Goal: Transaction & Acquisition: Purchase product/service

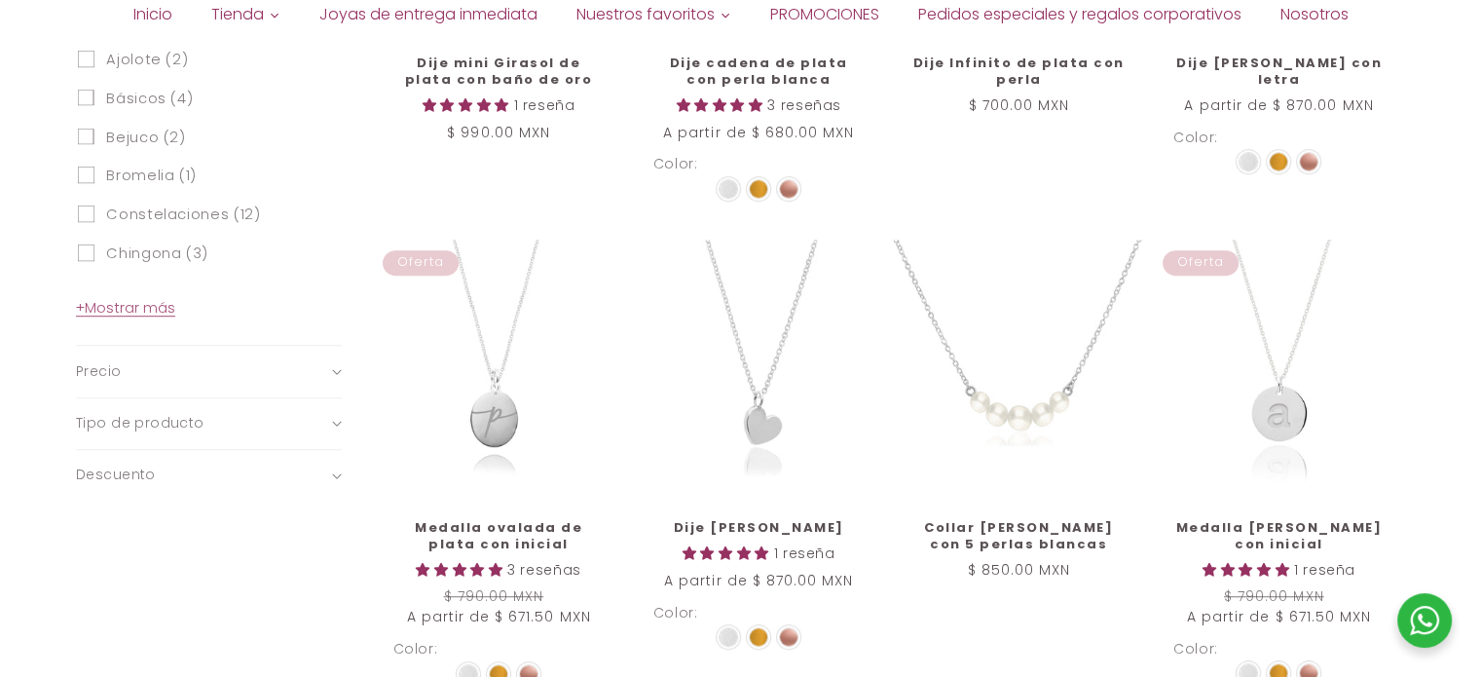
scroll to position [1071, 0]
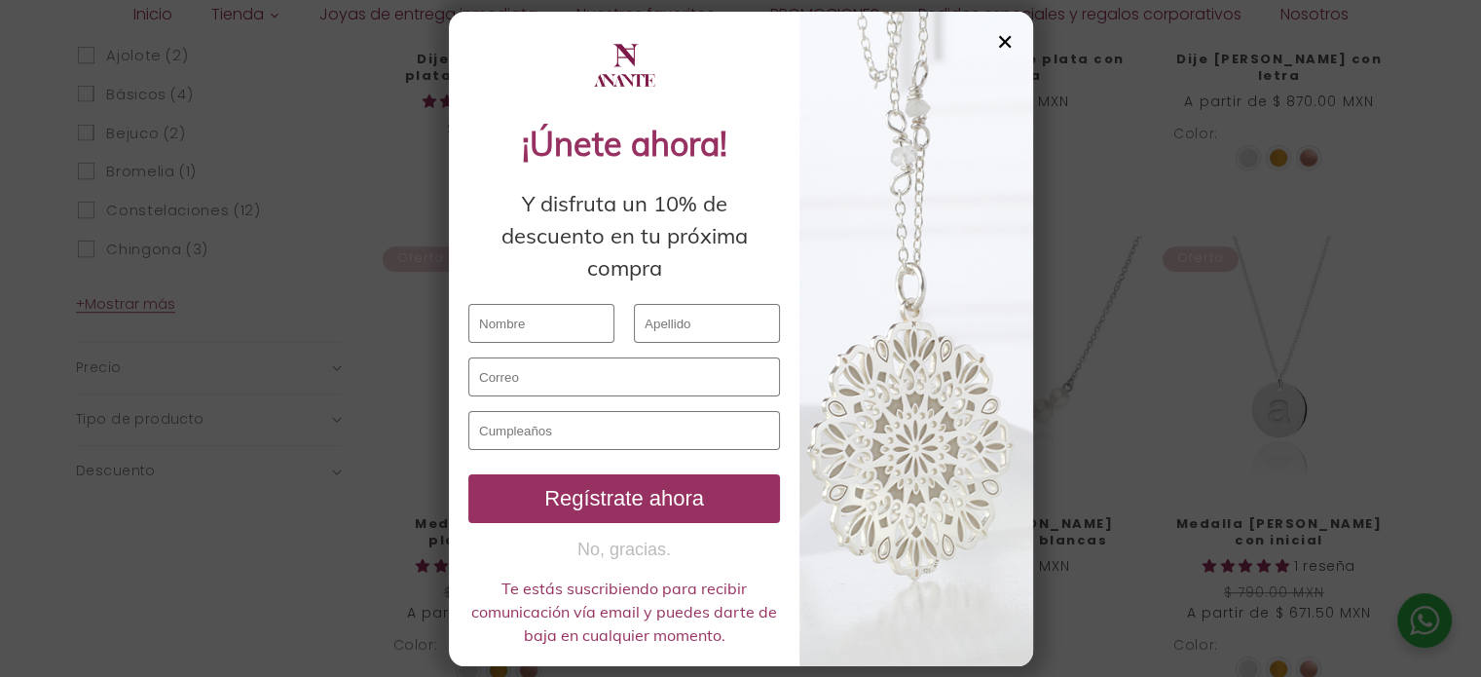
click at [1002, 42] on div "✕" at bounding box center [1005, 41] width 18 height 21
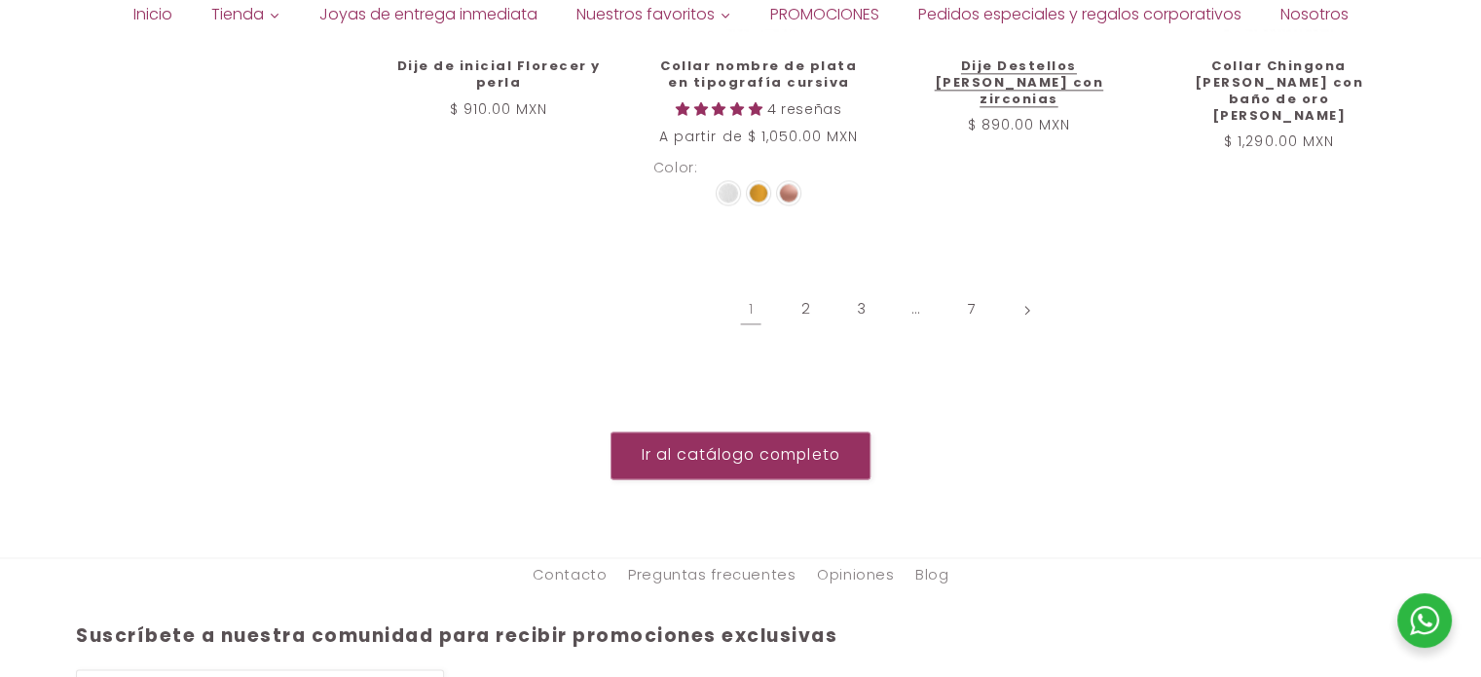
scroll to position [2531, 0]
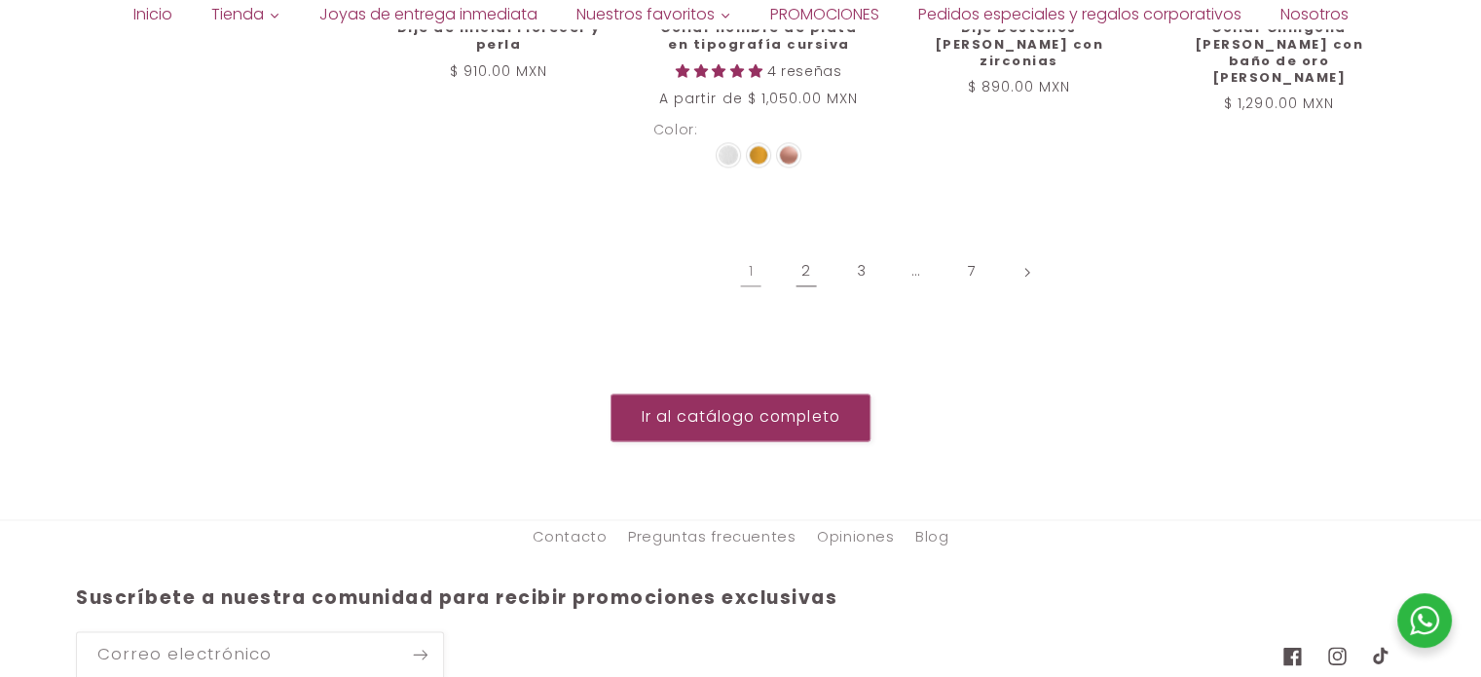
click at [809, 257] on link "2" at bounding box center [806, 271] width 45 height 45
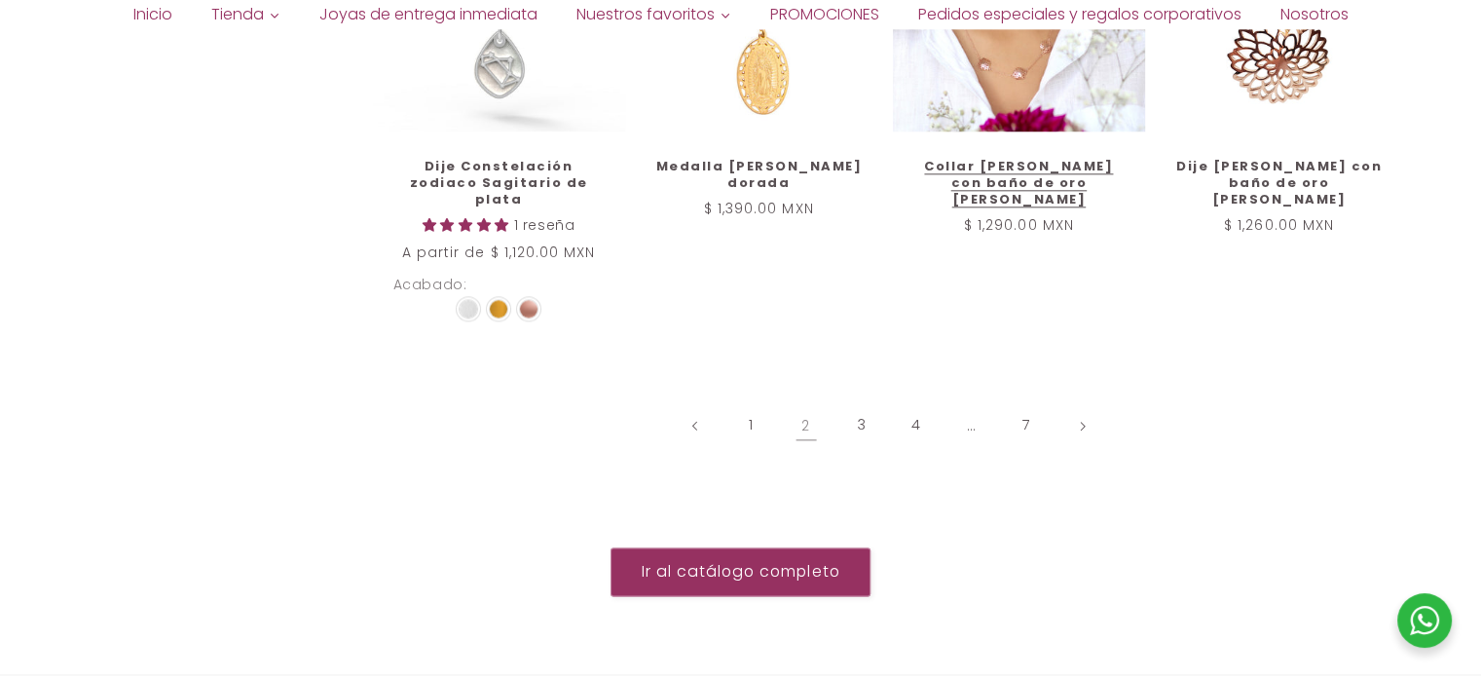
scroll to position [2336, 0]
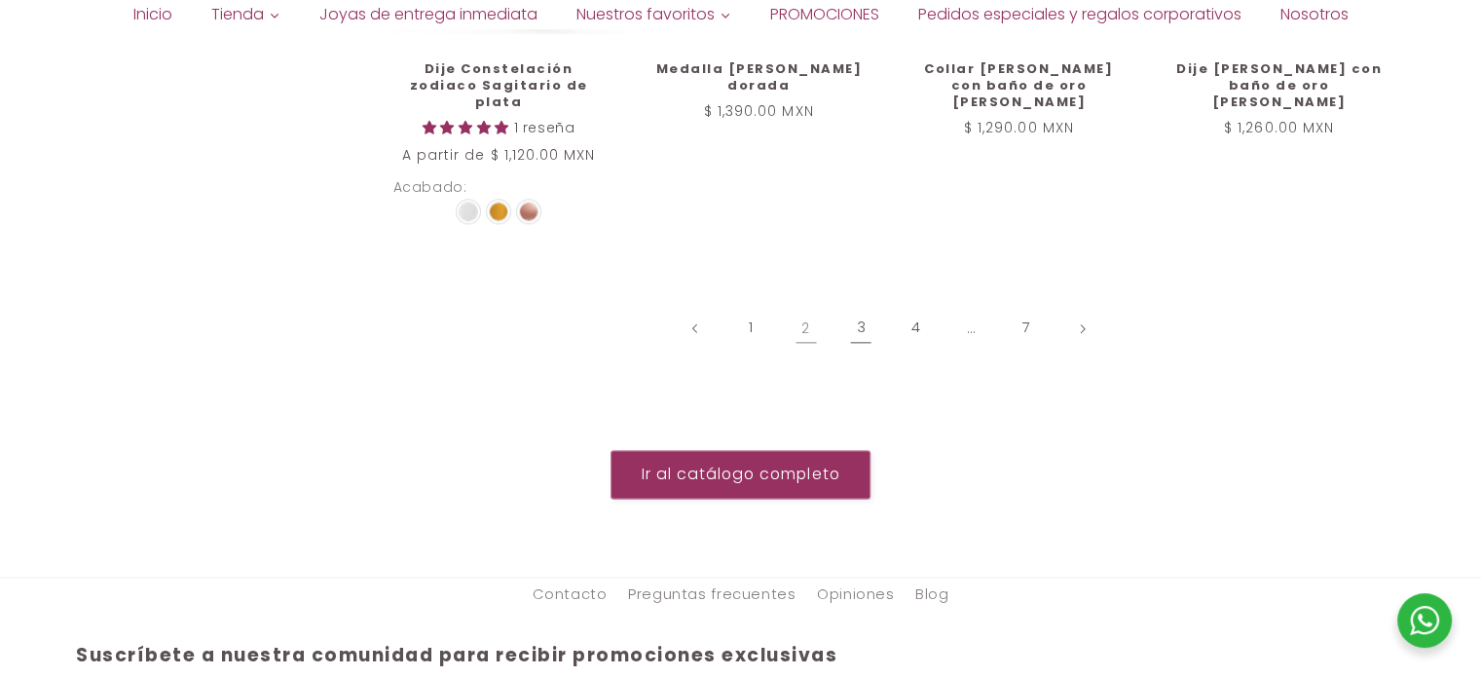
click at [855, 306] on link "3" at bounding box center [860, 328] width 45 height 45
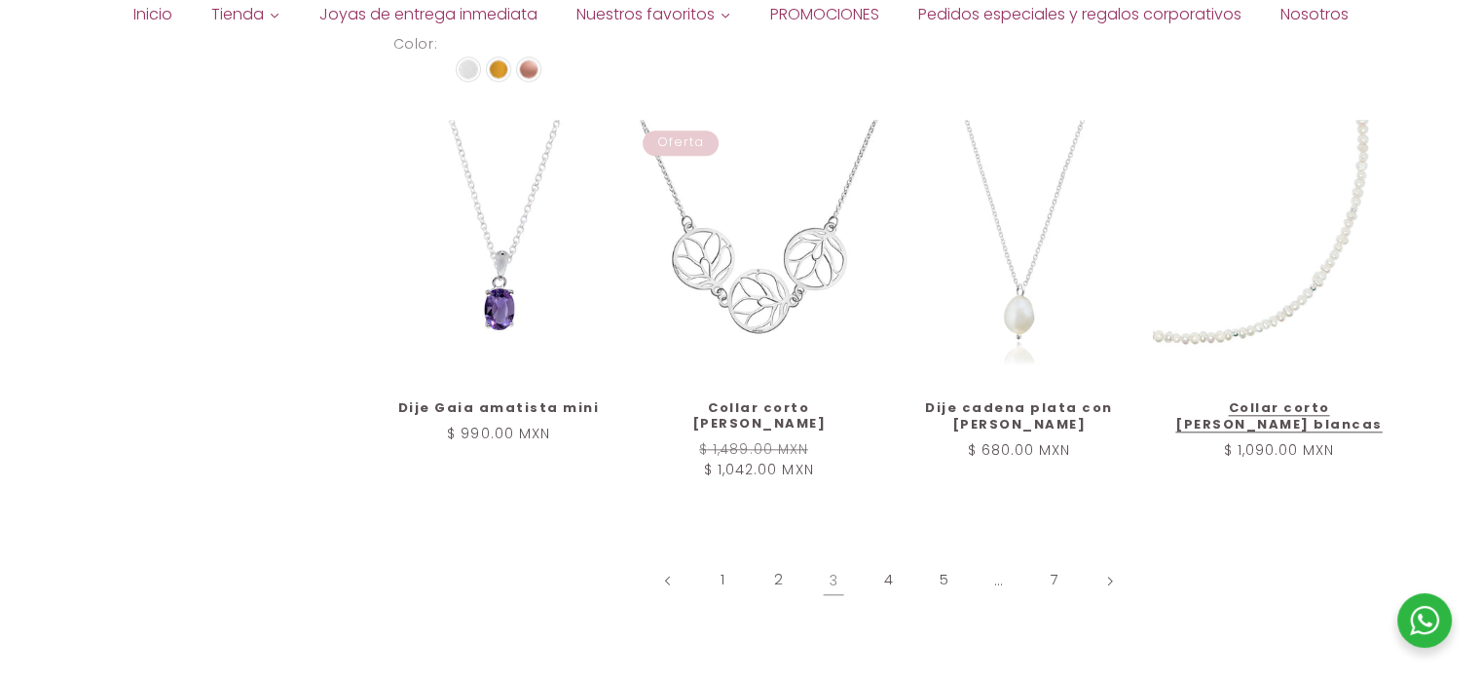
scroll to position [1941, 0]
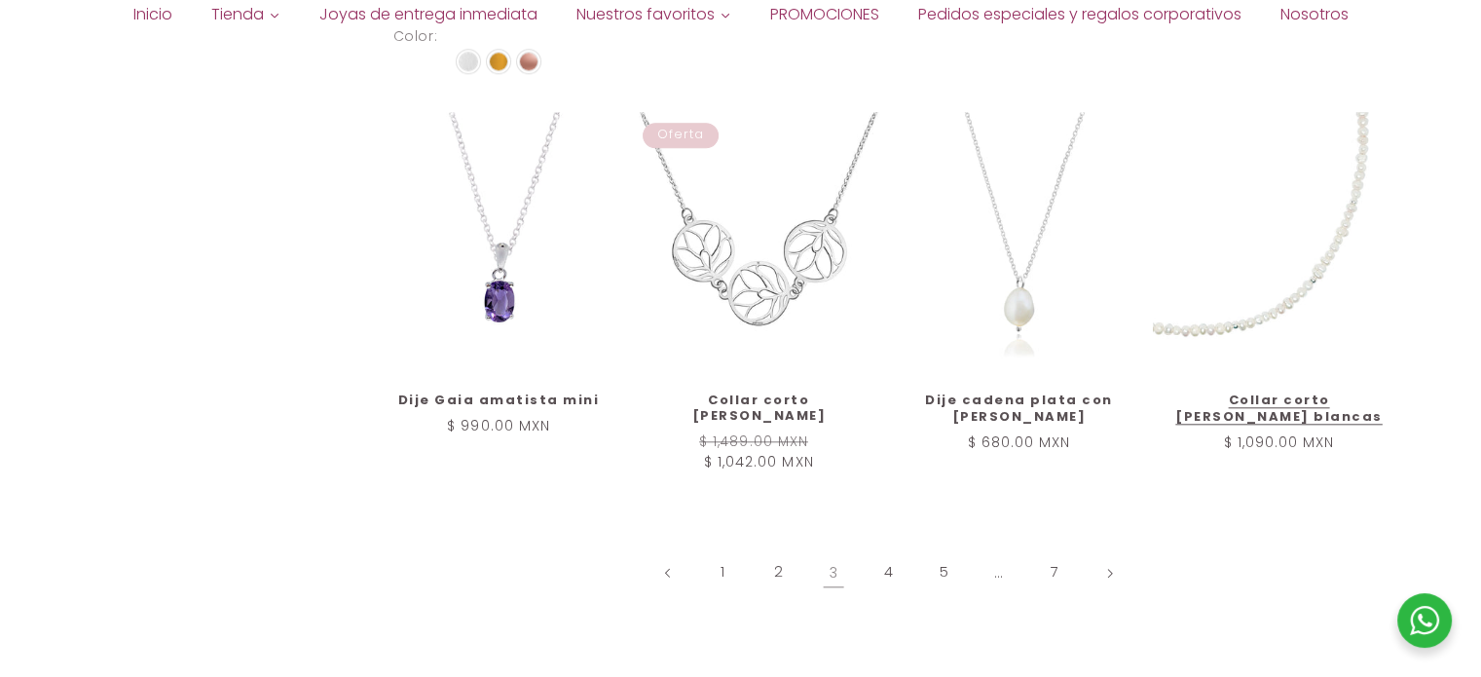
click at [1316, 392] on link "Collar corto [PERSON_NAME] blancas" at bounding box center [1278, 408] width 211 height 33
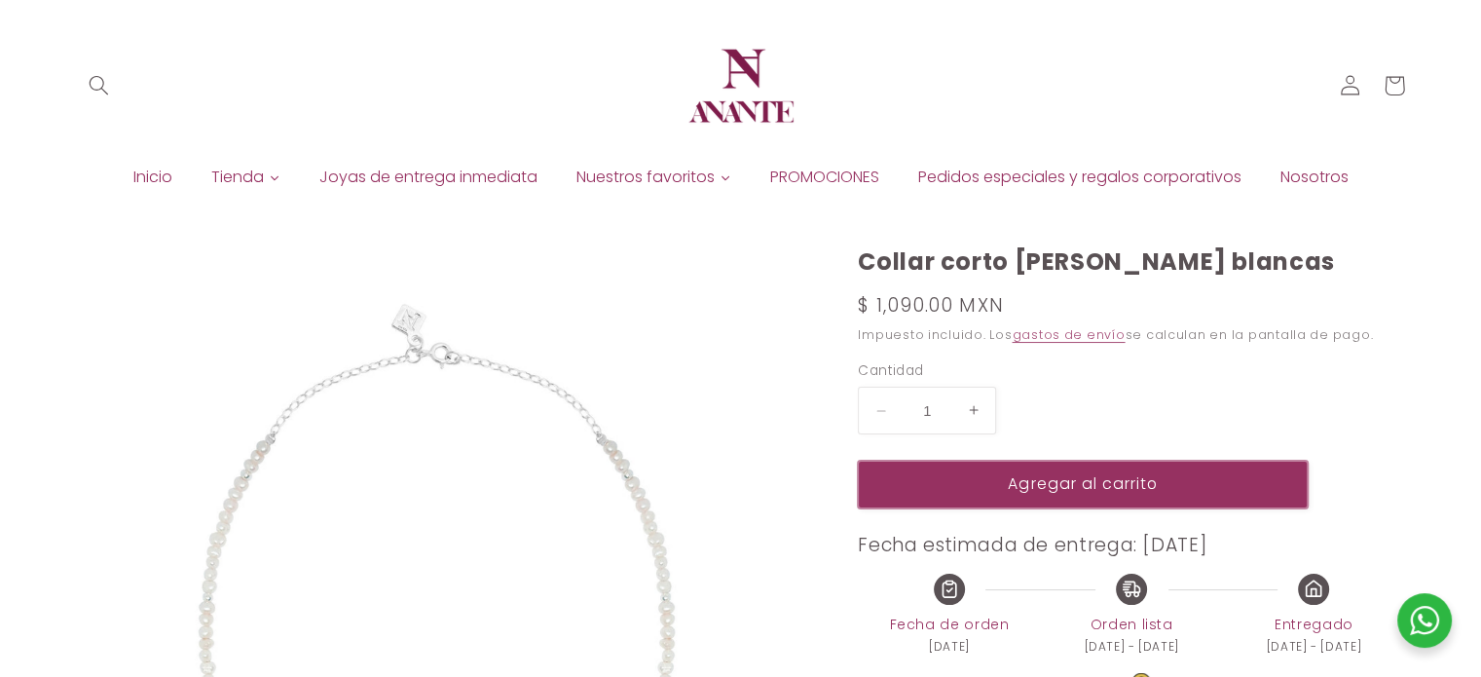
click at [1019, 476] on button "Agregar al carrito" at bounding box center [1083, 484] width 450 height 48
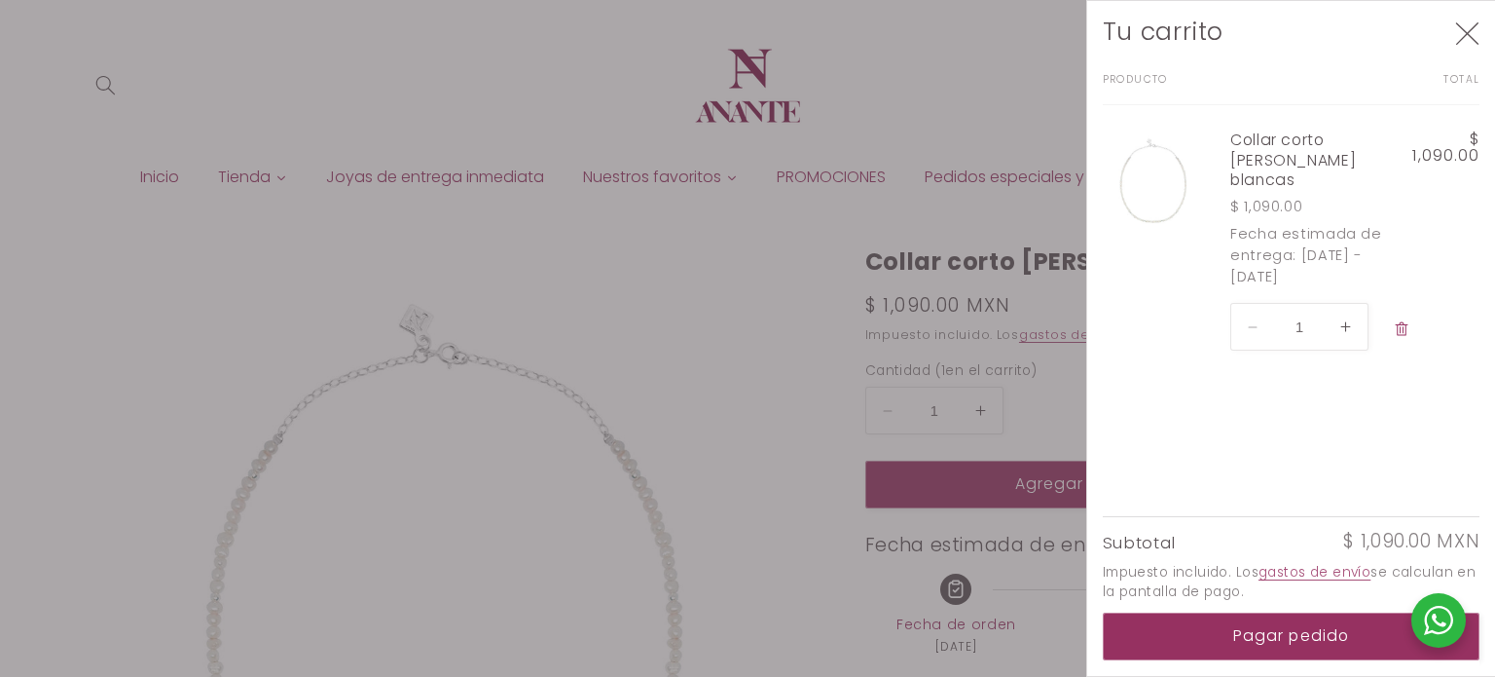
click at [1479, 34] on icon "Cerrar" at bounding box center [1467, 33] width 24 height 24
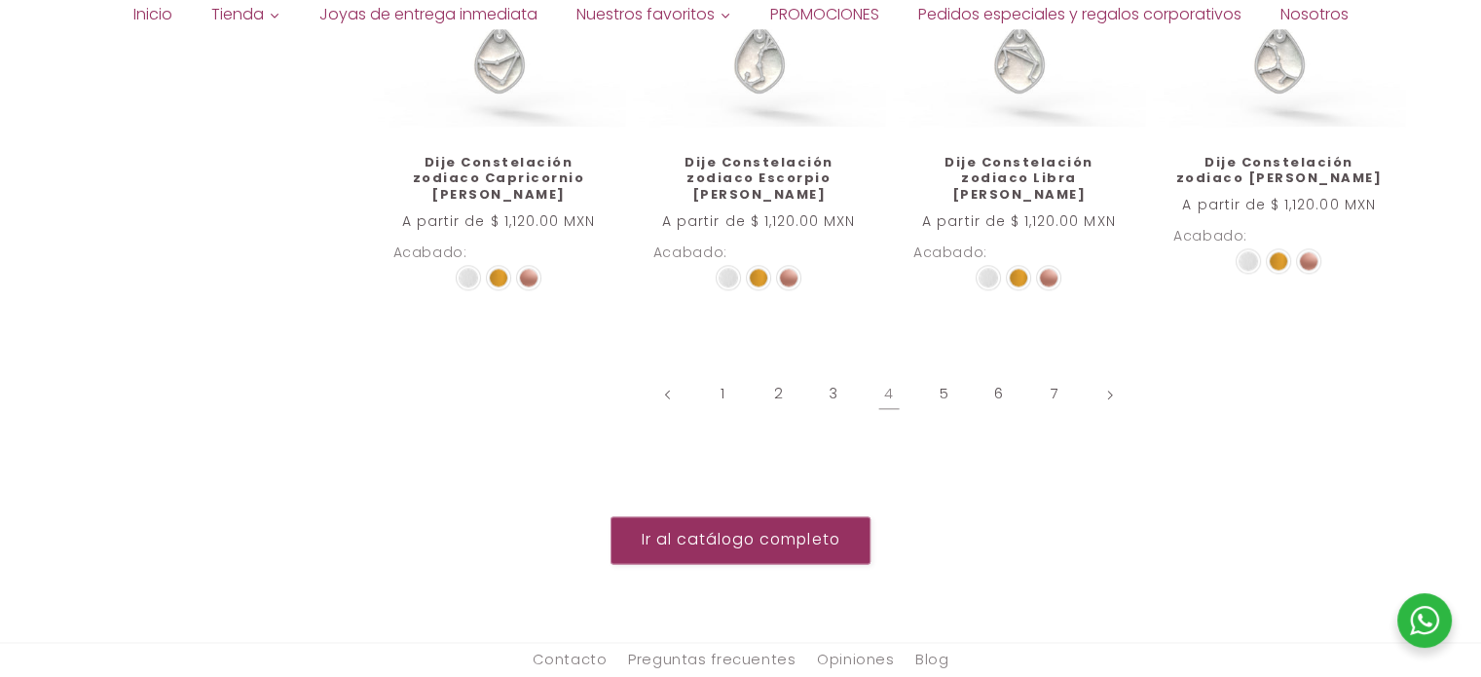
scroll to position [2268, 0]
click at [946, 371] on link "5" at bounding box center [943, 393] width 45 height 45
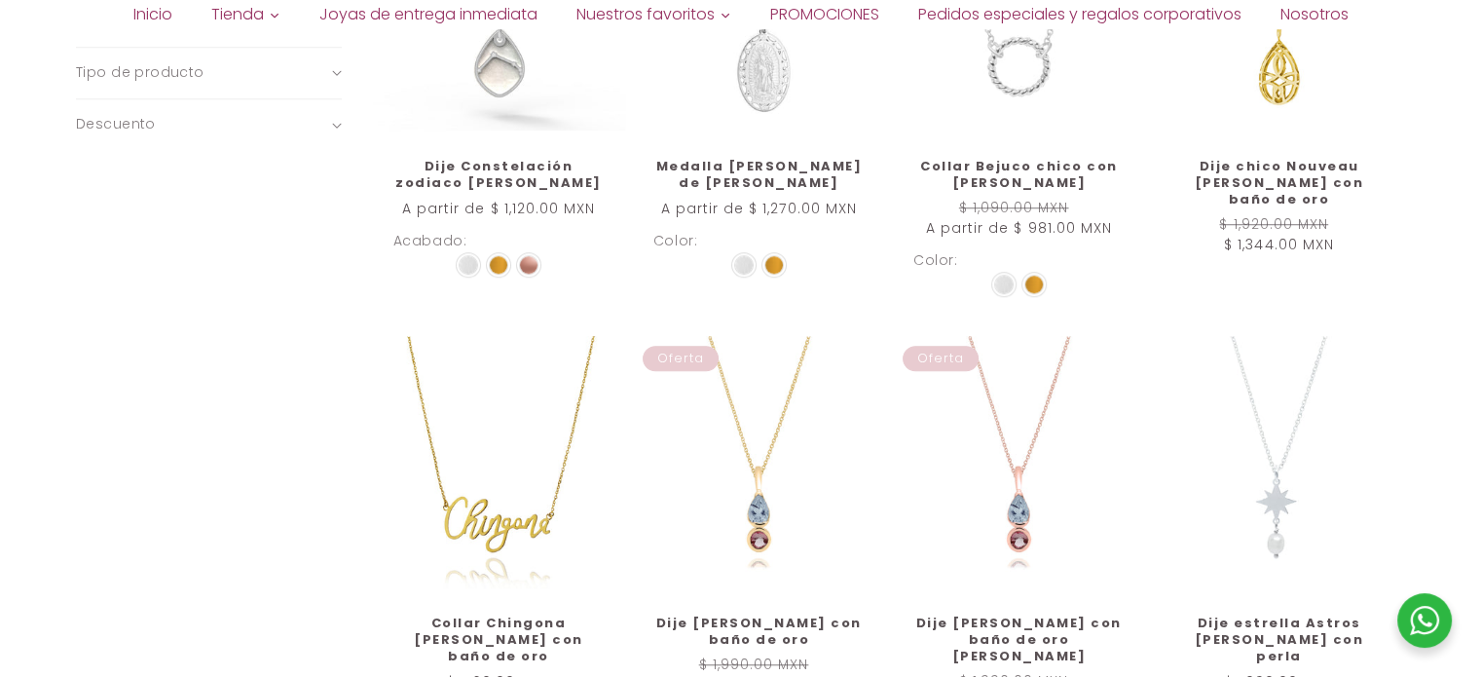
scroll to position [1460, 0]
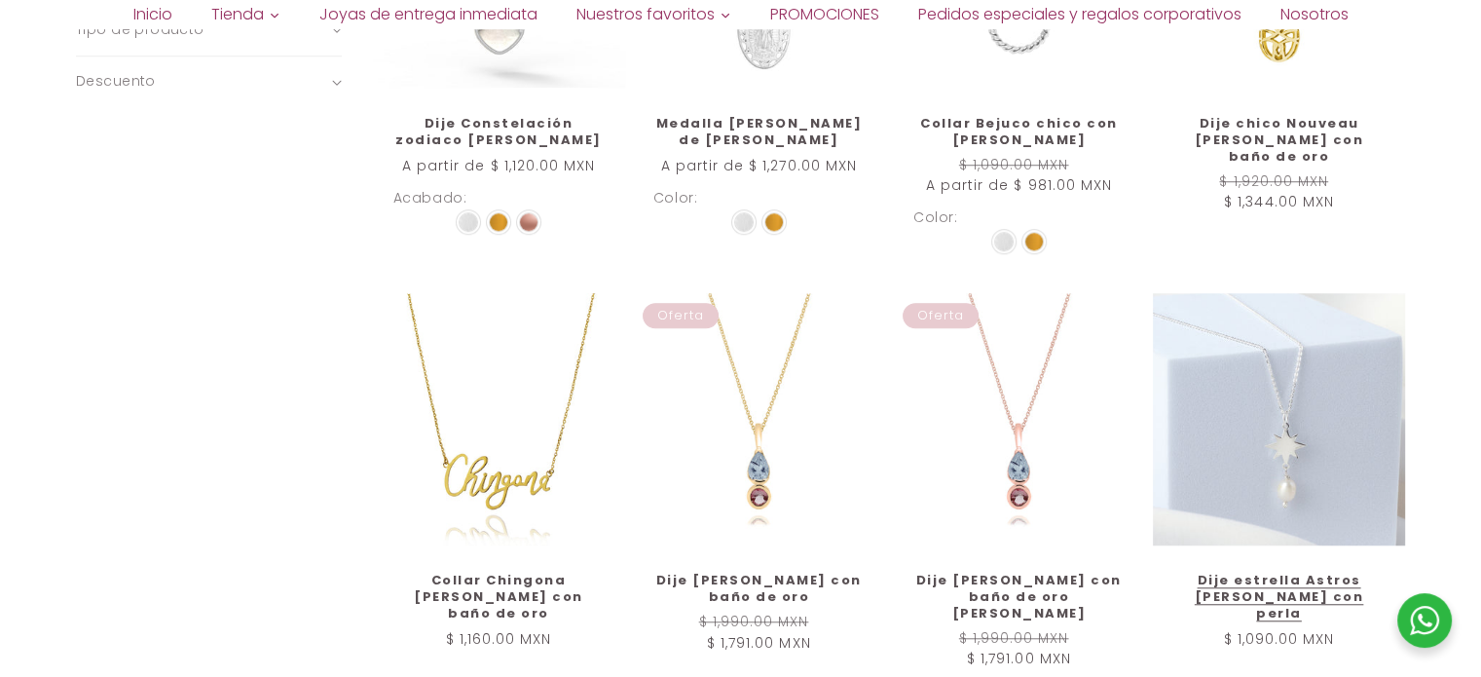
click at [1338, 572] on link "Dije estrella Astros [PERSON_NAME] con perla" at bounding box center [1278, 597] width 211 height 50
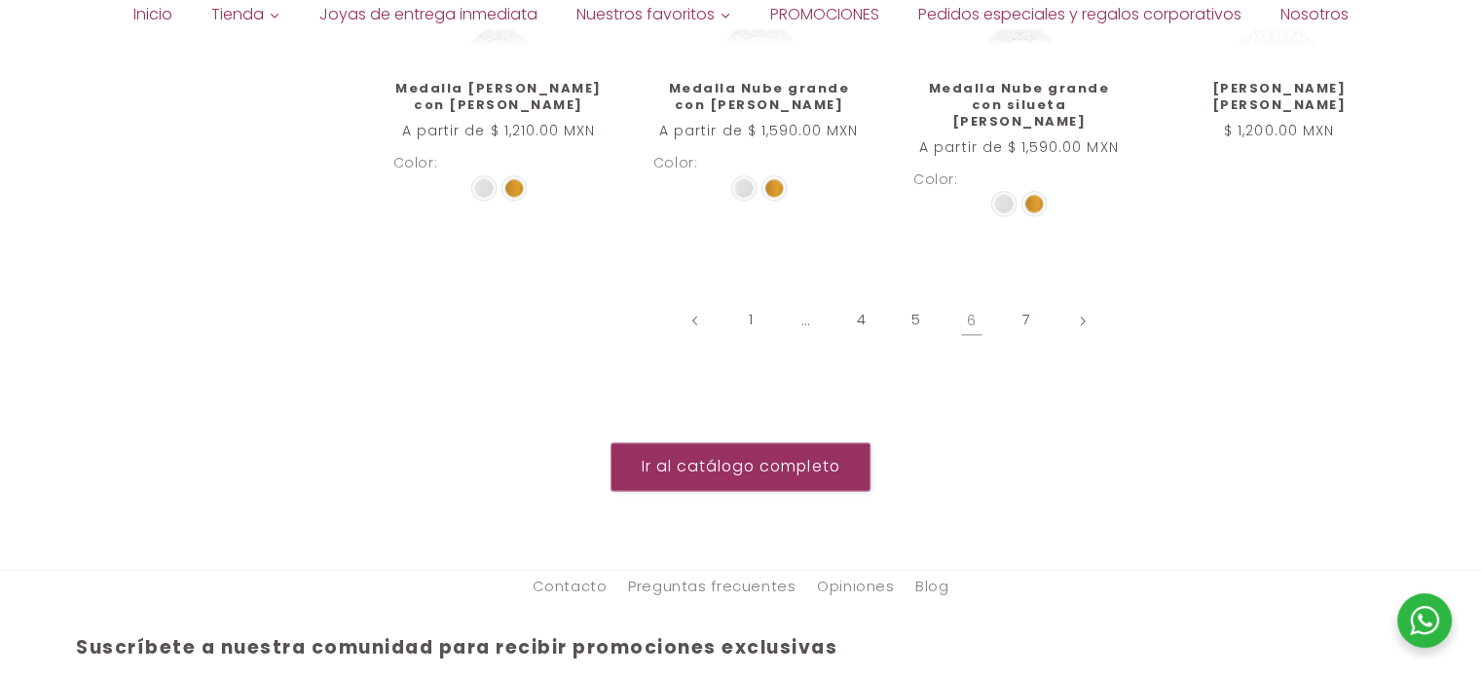
scroll to position [2434, 0]
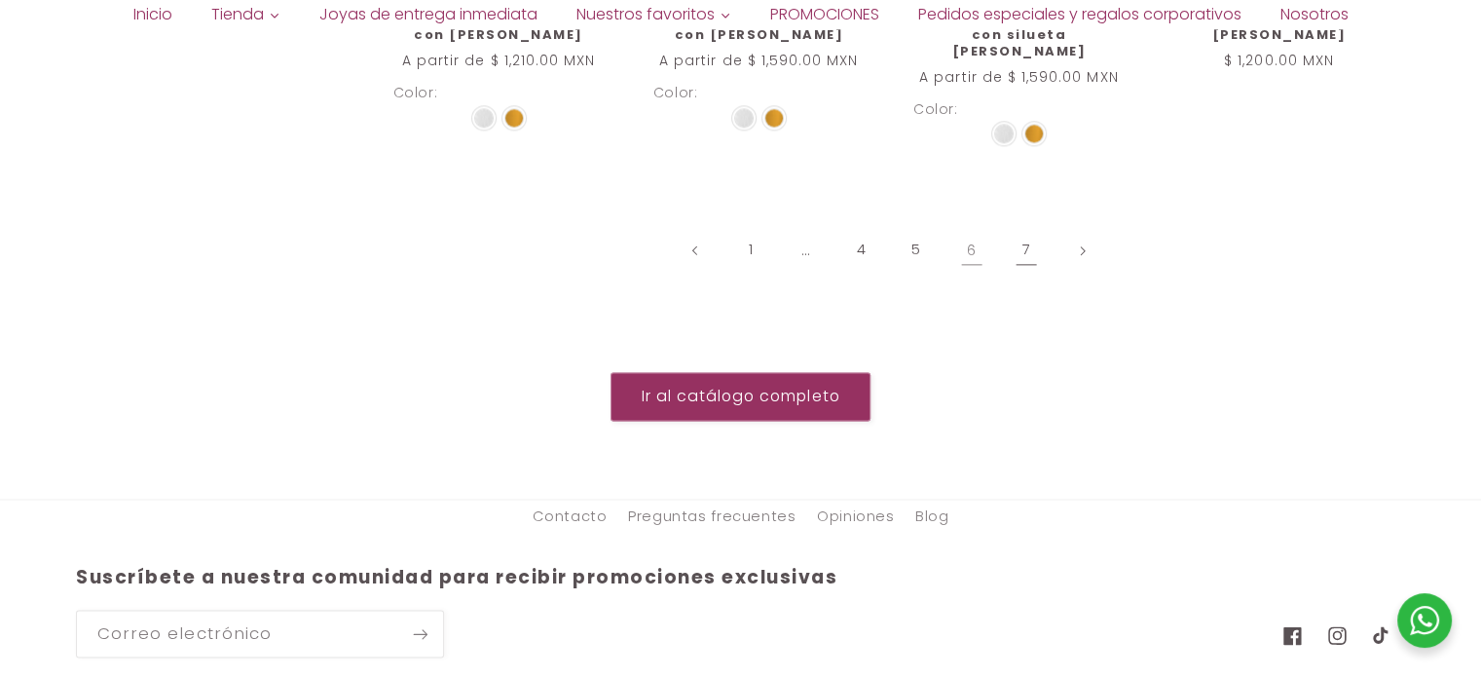
click at [1020, 228] on link "7" at bounding box center [1026, 250] width 45 height 45
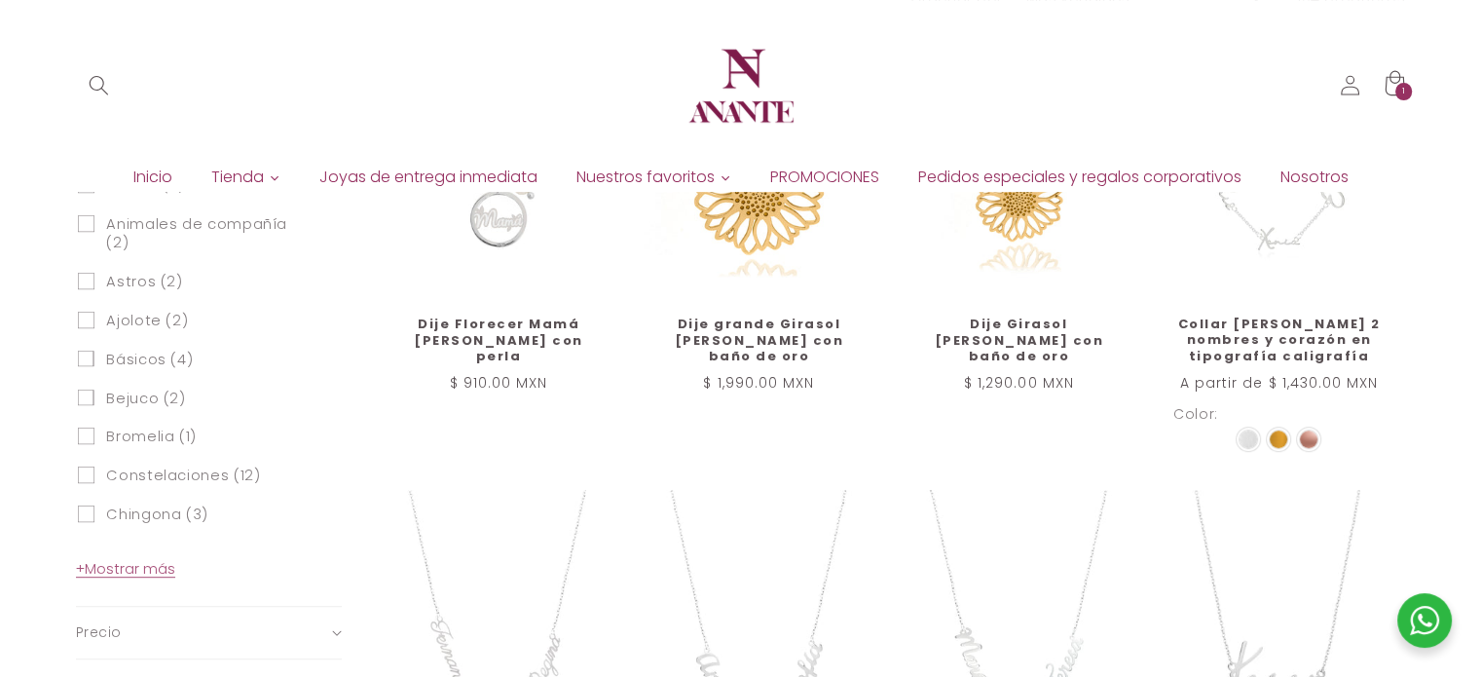
scroll to position [802, 0]
